Goal: Task Accomplishment & Management: Use online tool/utility

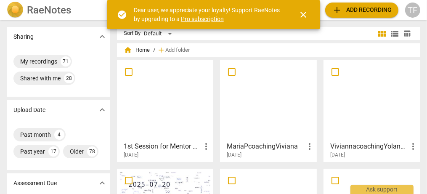
click at [162, 109] on div at bounding box center [165, 100] width 91 height 75
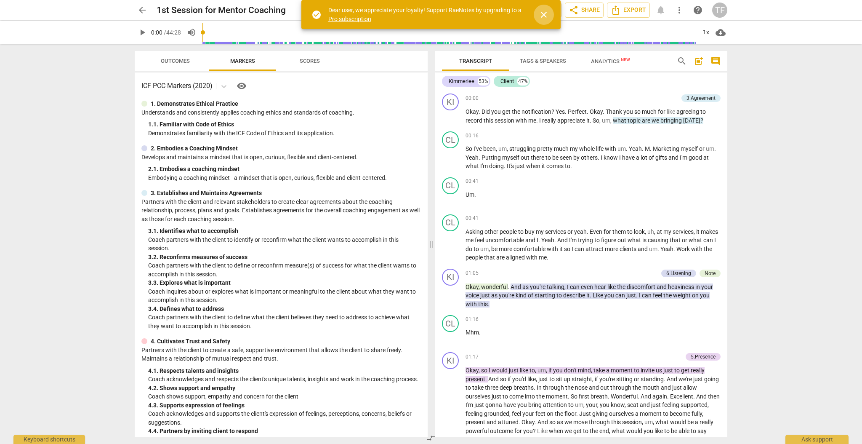
click at [427, 13] on span "close" at bounding box center [544, 15] width 20 height 10
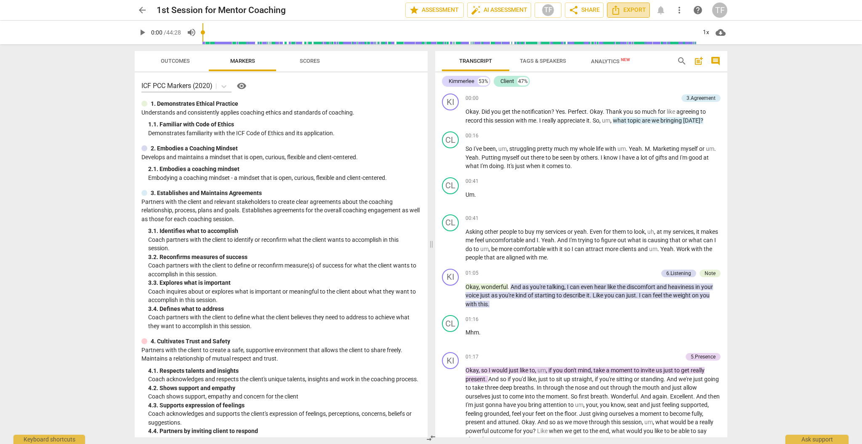
click at [427, 8] on span "Export" at bounding box center [628, 10] width 35 height 10
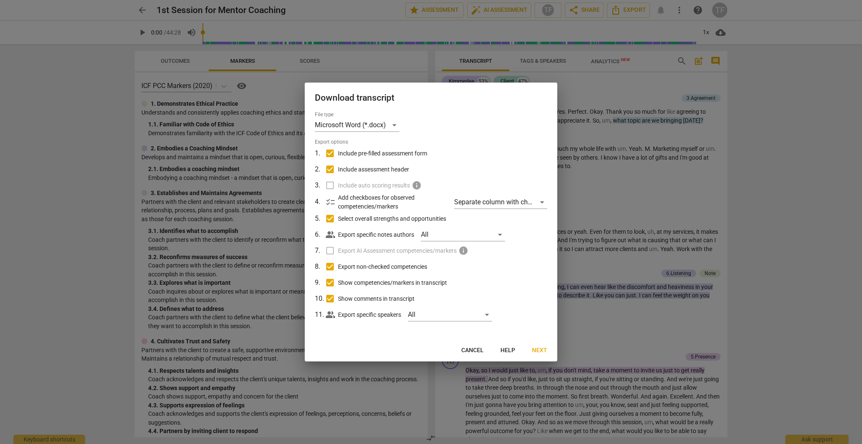
click at [427, 194] on span "Cancel" at bounding box center [472, 350] width 22 height 8
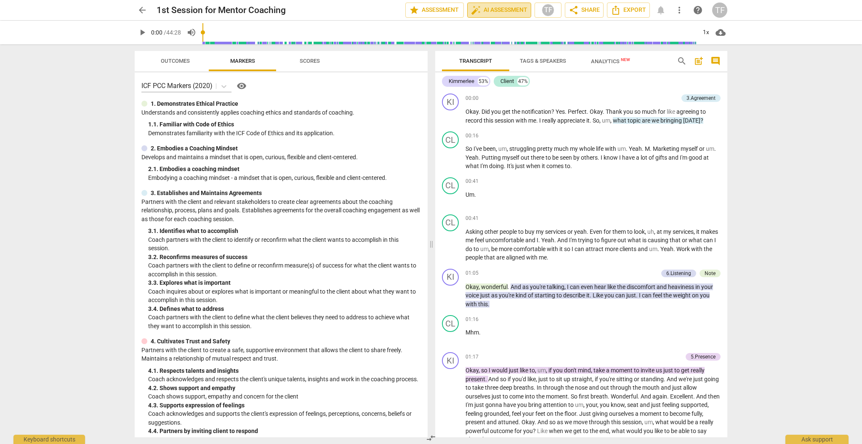
click at [427, 10] on span "auto_fix_high AI Assessment" at bounding box center [499, 10] width 56 height 10
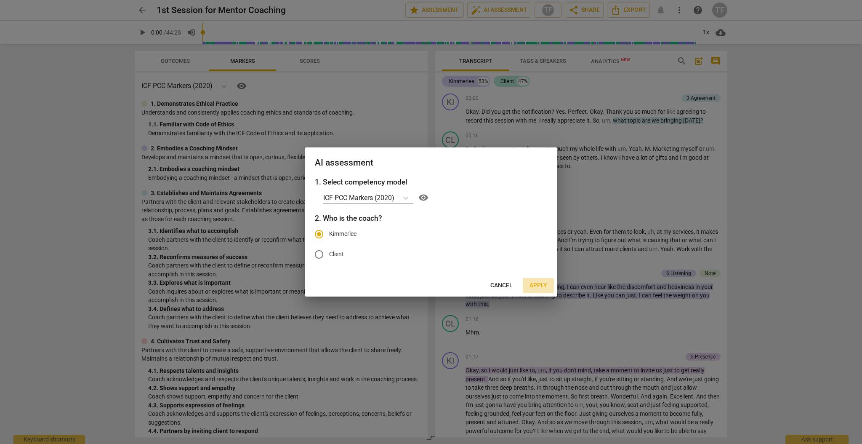
click at [427, 194] on span "Apply" at bounding box center [539, 285] width 18 height 8
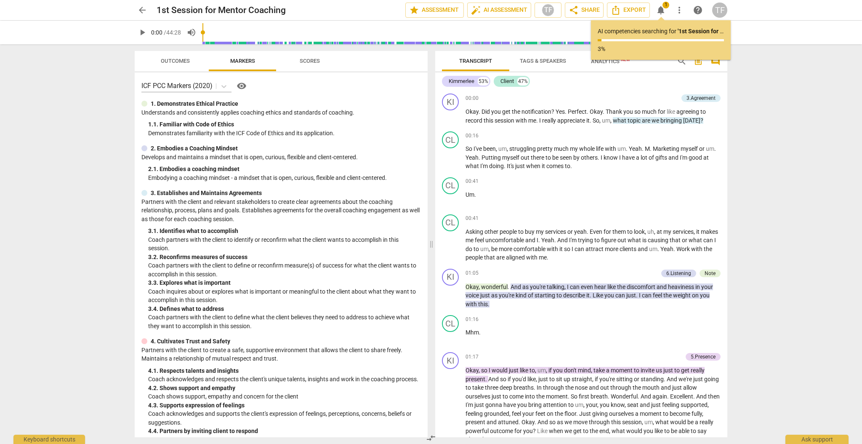
click at [427, 40] on div at bounding box center [600, 40] width 4 height 2
click at [427, 41] on div at bounding box center [661, 40] width 126 height 2
click at [427, 9] on span "Export" at bounding box center [628, 10] width 35 height 10
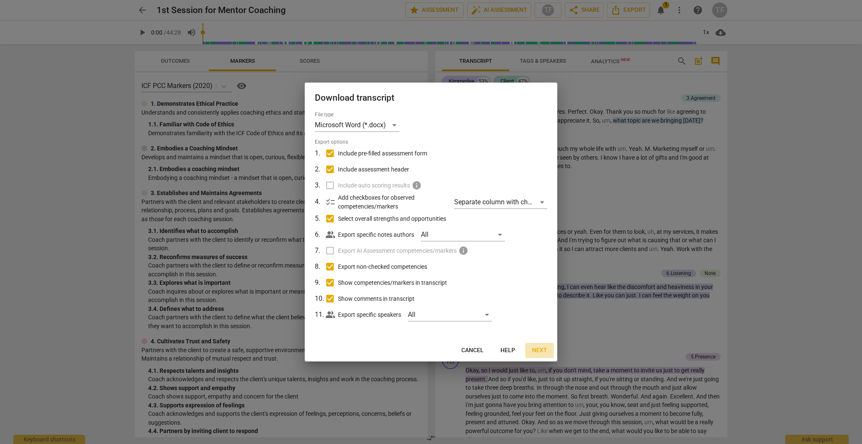
click at [427, 194] on span "Next" at bounding box center [539, 350] width 15 height 8
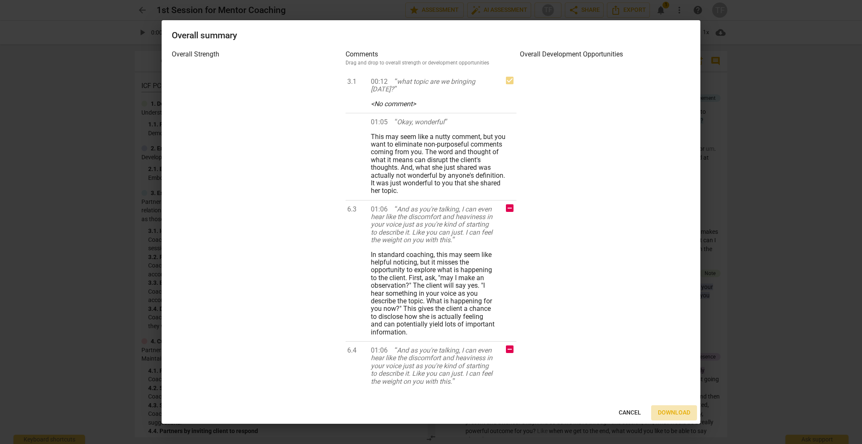
click at [427, 194] on span "Download" at bounding box center [674, 412] width 32 height 8
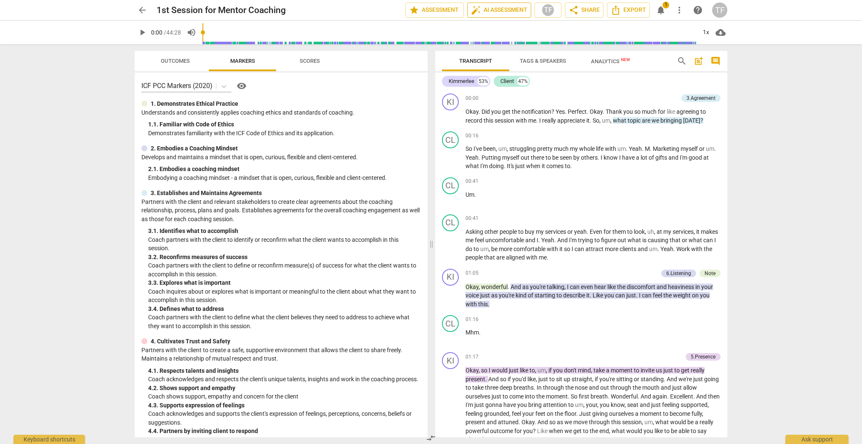
click at [427, 9] on span "auto_fix_high AI Assessment" at bounding box center [499, 10] width 56 height 10
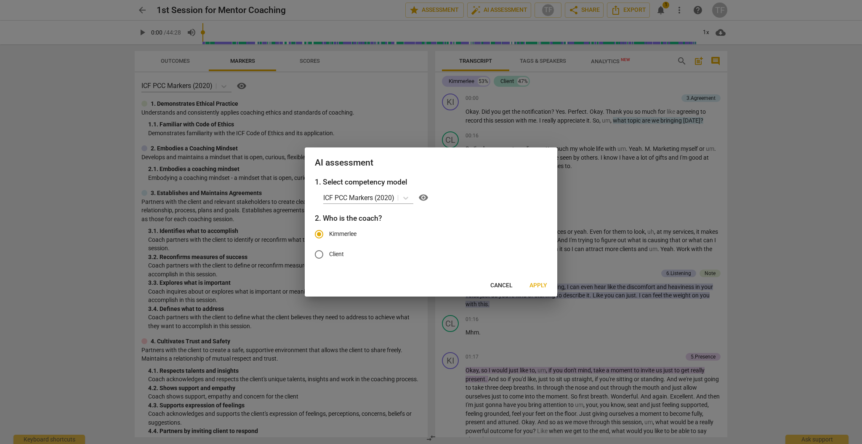
click at [427, 194] on span "Apply" at bounding box center [539, 285] width 18 height 8
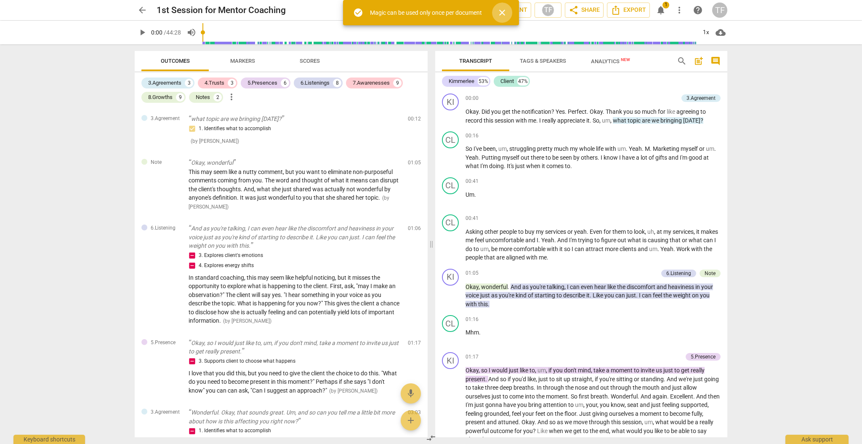
click at [427, 3] on button "close" at bounding box center [502, 13] width 20 height 20
